Goal: Book appointment/travel/reservation

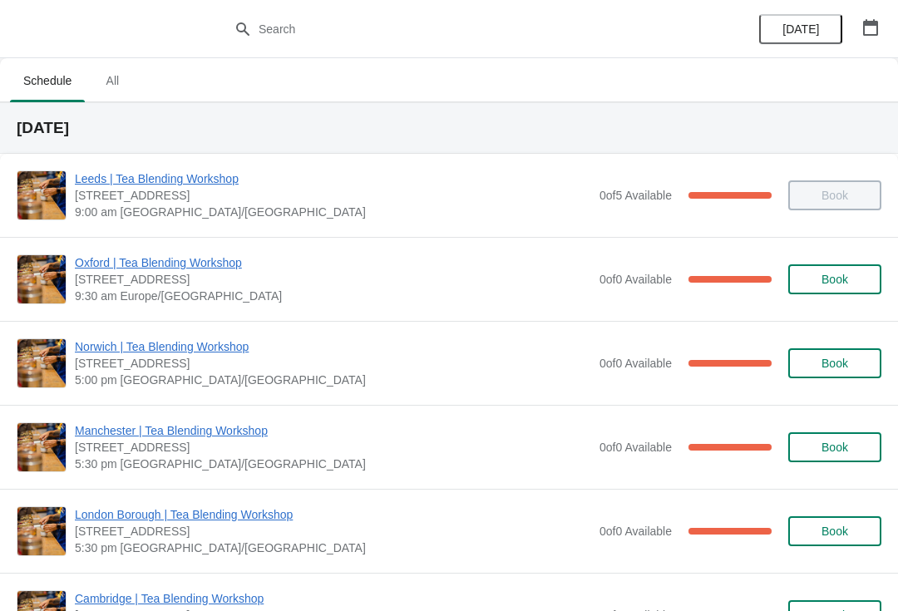
click at [209, 263] on span "Oxford | Tea Blending Workshop" at bounding box center [333, 262] width 516 height 17
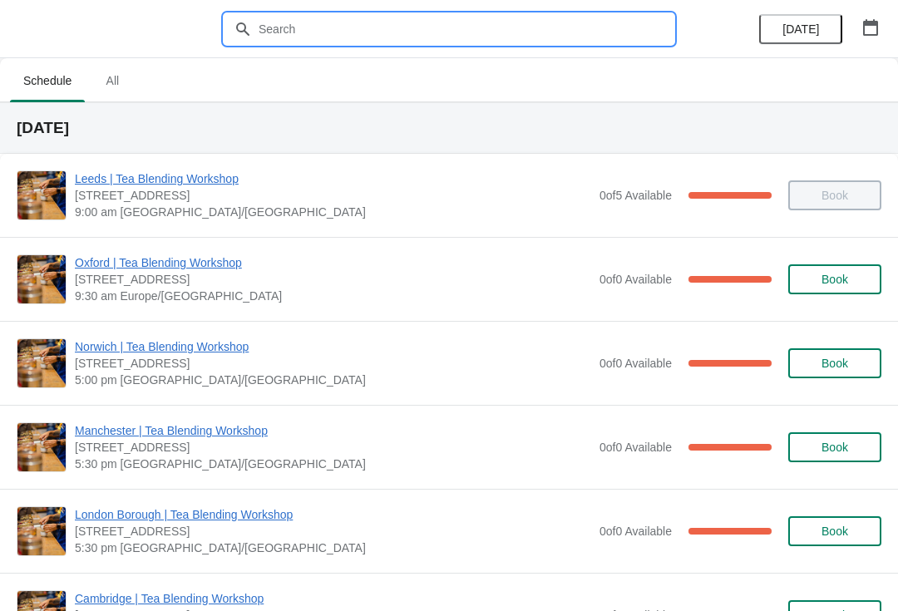
click at [477, 35] on input "text" at bounding box center [466, 29] width 416 height 30
type input "[GEOGRAPHIC_DATA]"
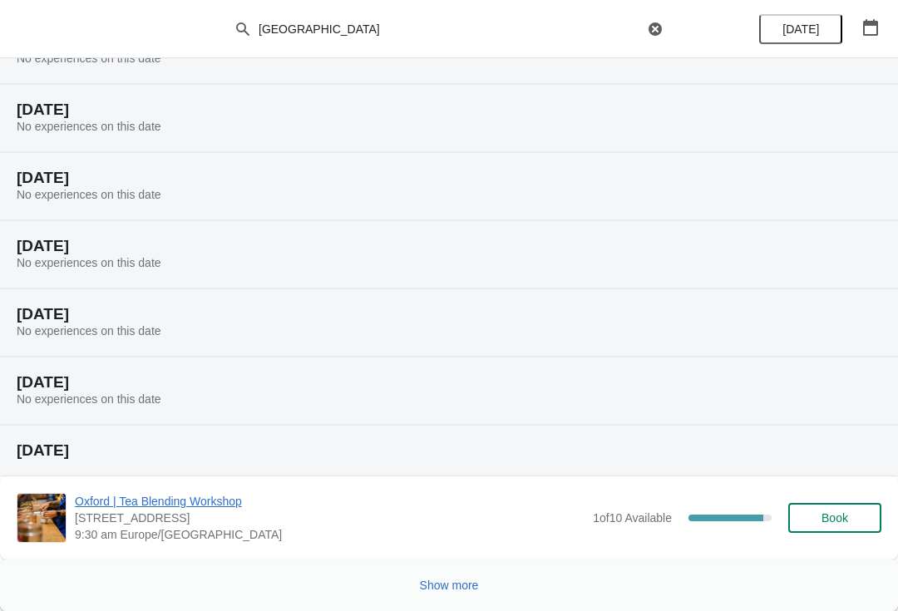
scroll to position [221, 0]
click at [152, 506] on span "Oxford | Tea Blending Workshop" at bounding box center [329, 501] width 509 height 17
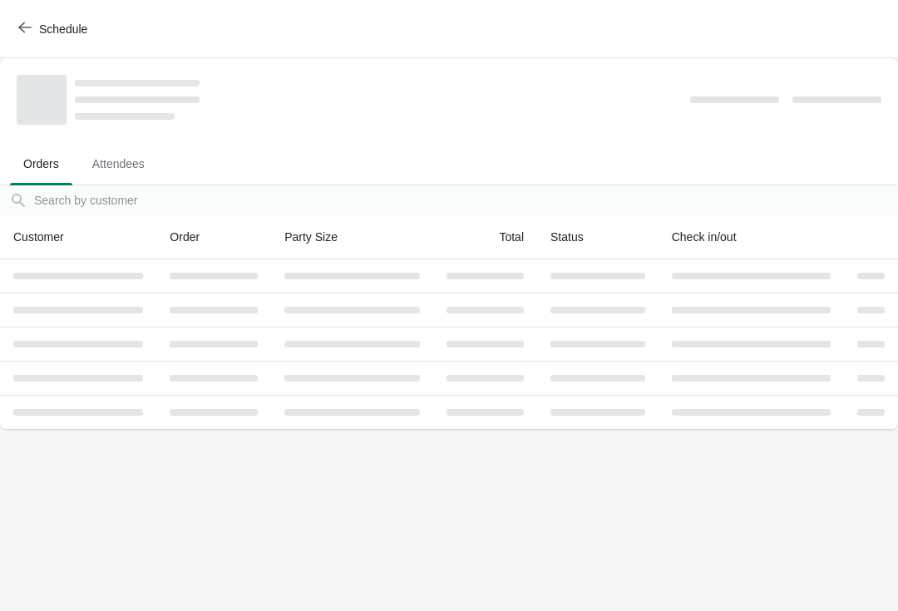
scroll to position [0, 0]
